Goal: Find specific page/section: Find specific page/section

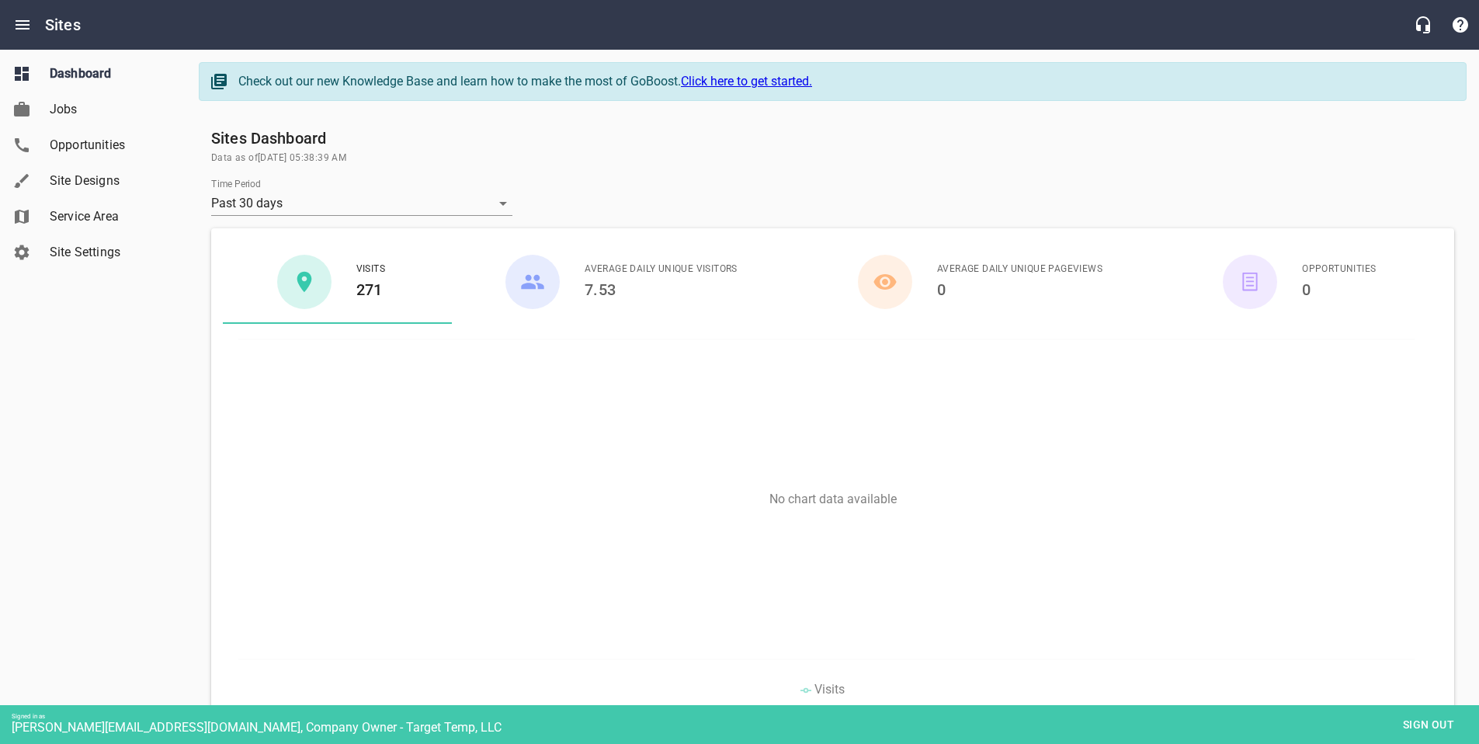
click at [113, 173] on span "Site Designs" at bounding box center [109, 181] width 118 height 19
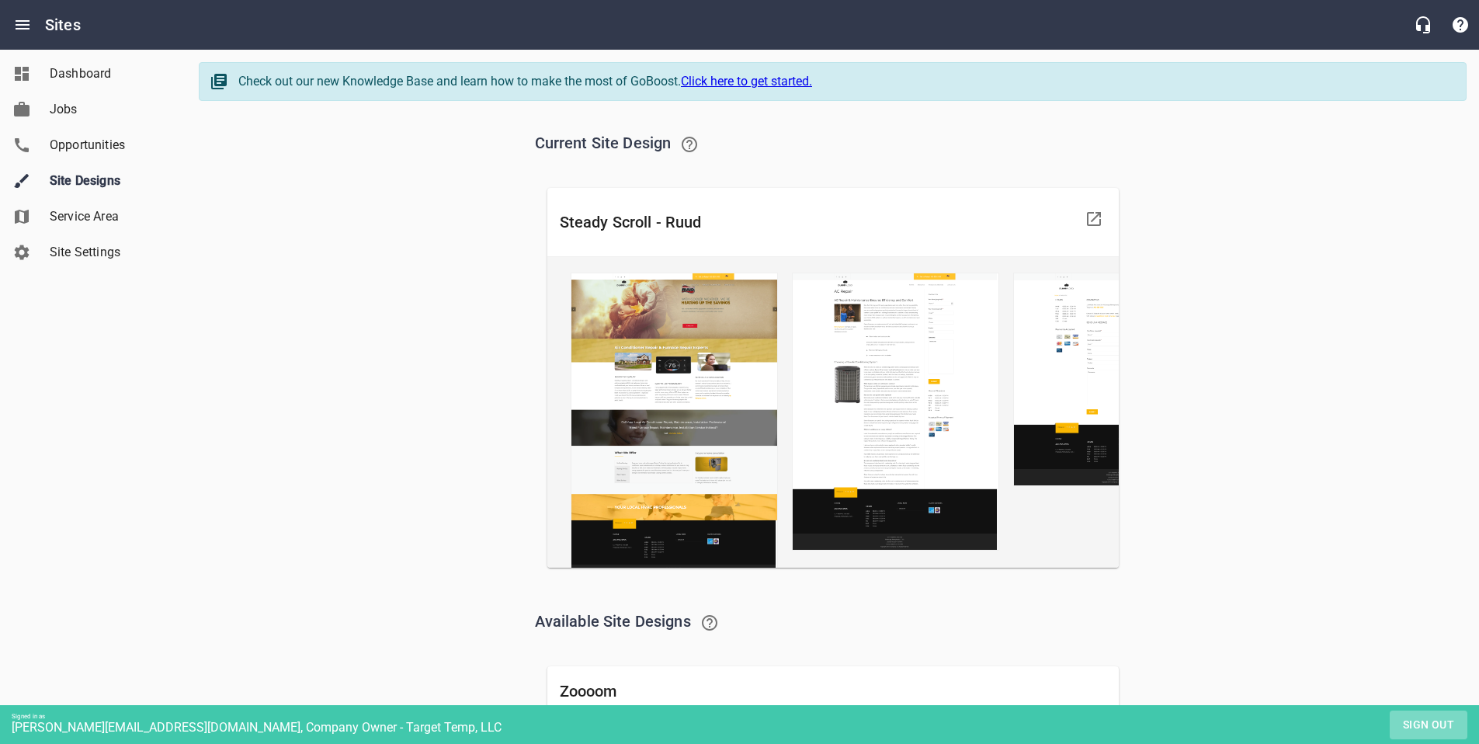
click at [1425, 724] on span "Sign out" at bounding box center [1428, 724] width 65 height 19
